Goal: Navigation & Orientation: Find specific page/section

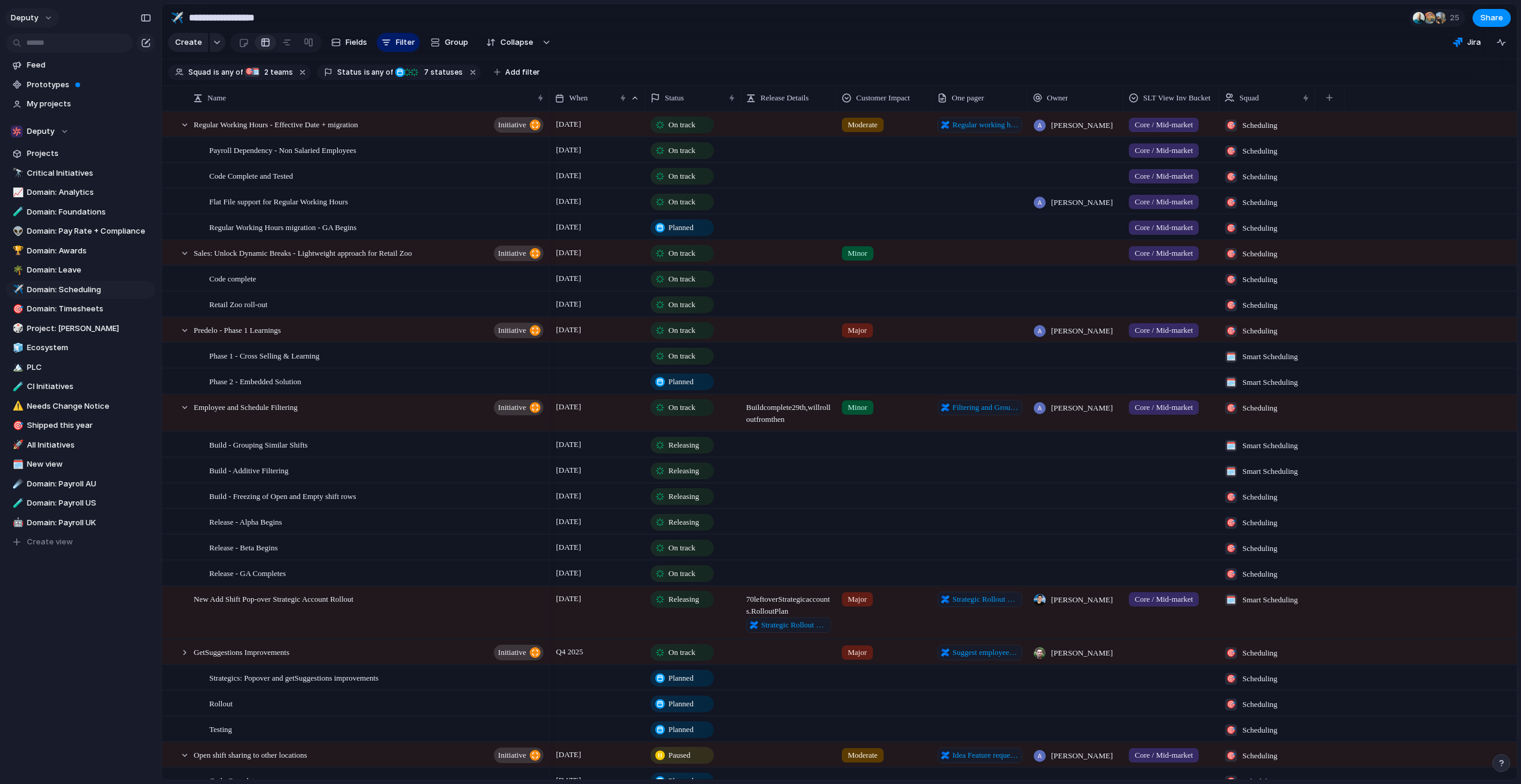
click at [44, 14] on button "deputy" at bounding box center [33, 18] width 54 height 19
click at [46, 18] on div "Settings Invite members Change theme Sign out" at bounding box center [760, 392] width 1521 height 784
click at [45, 104] on span "My projects" at bounding box center [89, 103] width 125 height 11
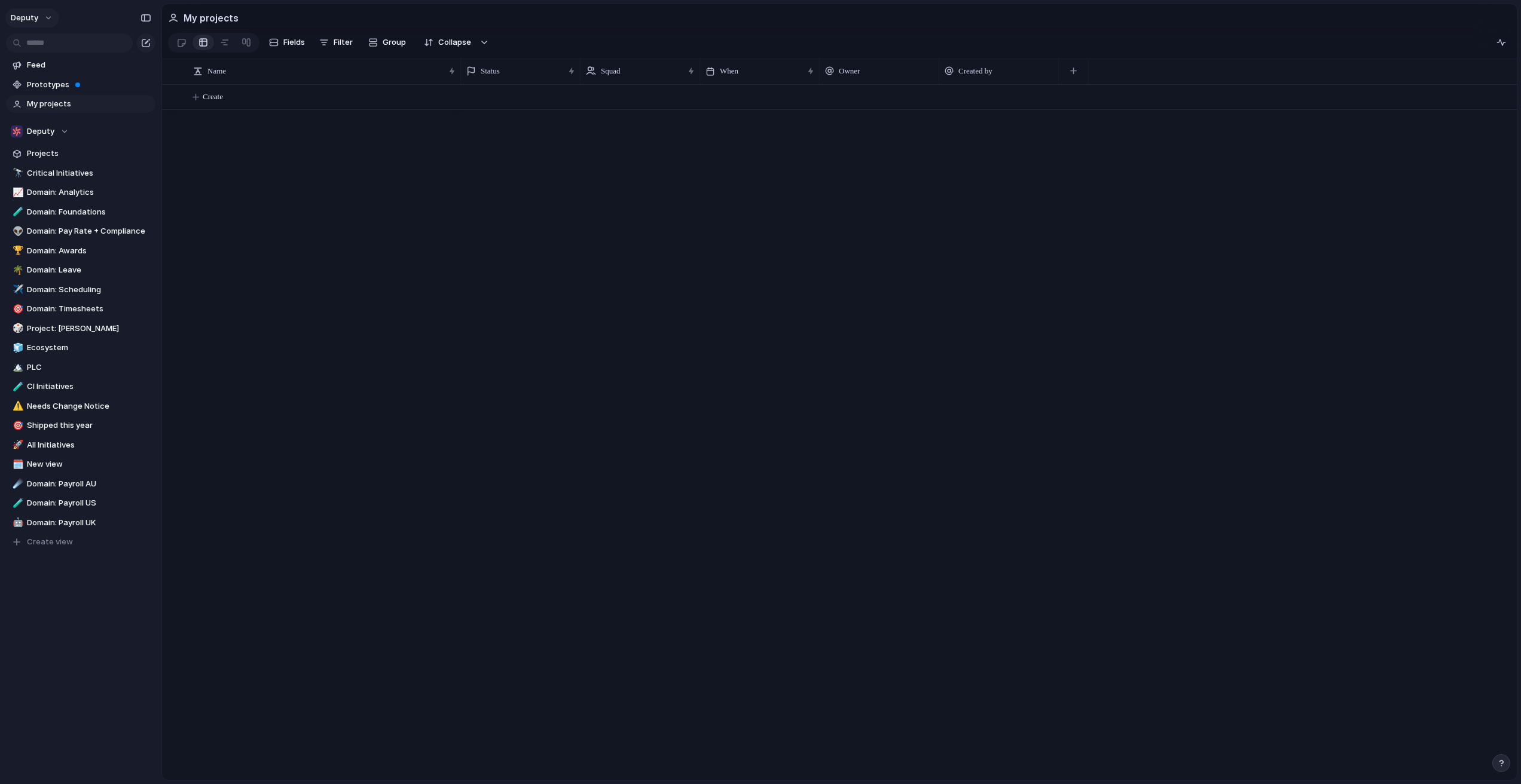
click at [50, 16] on button "deputy" at bounding box center [33, 18] width 54 height 19
click at [45, 18] on div "Settings Invite members Change theme Sign out" at bounding box center [760, 392] width 1521 height 784
